Goal: Transaction & Acquisition: Subscribe to service/newsletter

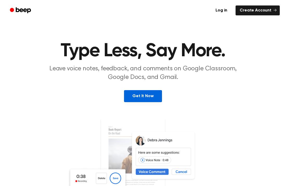
click at [135, 97] on link "Get It Now" at bounding box center [143, 96] width 38 height 12
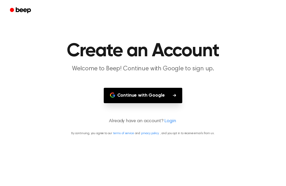
click at [175, 95] on icon "button" at bounding box center [174, 95] width 3 height 3
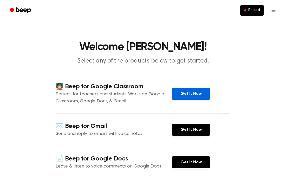
click at [193, 92] on link "Get It Now" at bounding box center [191, 94] width 38 height 12
